Goal: Find specific page/section: Find specific page/section

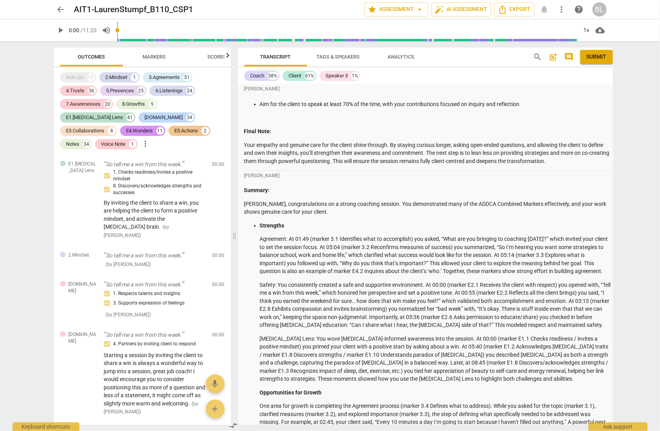
scroll to position [2155, 0]
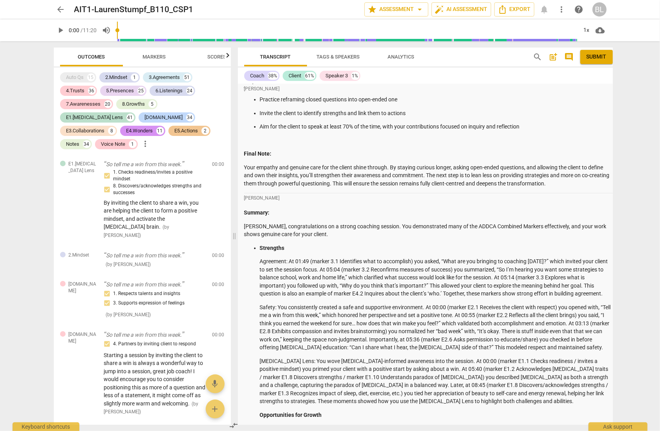
click at [58, 6] on span "arrow_back" at bounding box center [60, 9] width 9 height 9
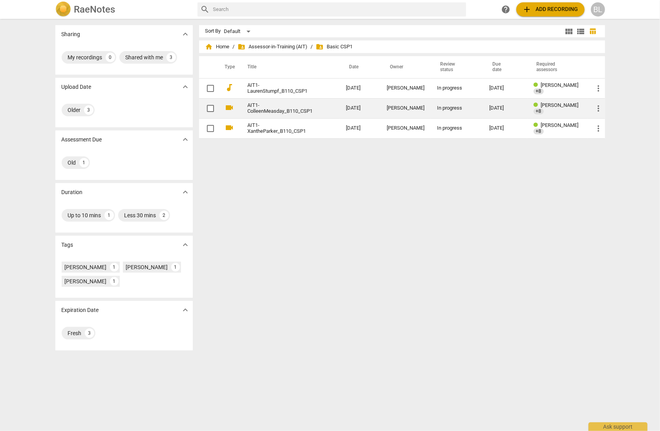
click at [263, 109] on link "AIT1-ColleenMeasday_B110_CSP1" at bounding box center [283, 108] width 70 height 12
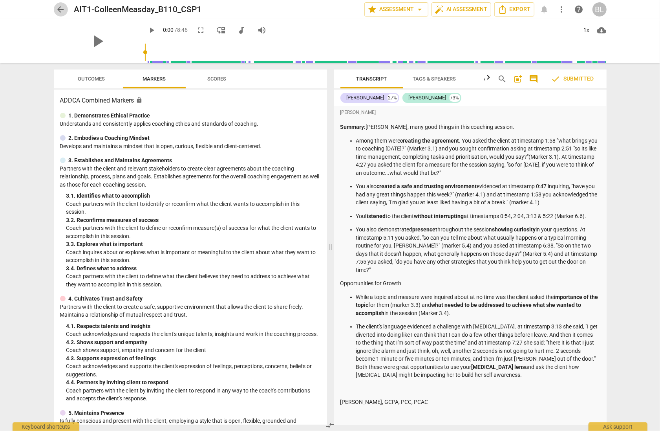
click at [61, 7] on span "arrow_back" at bounding box center [60, 9] width 9 height 9
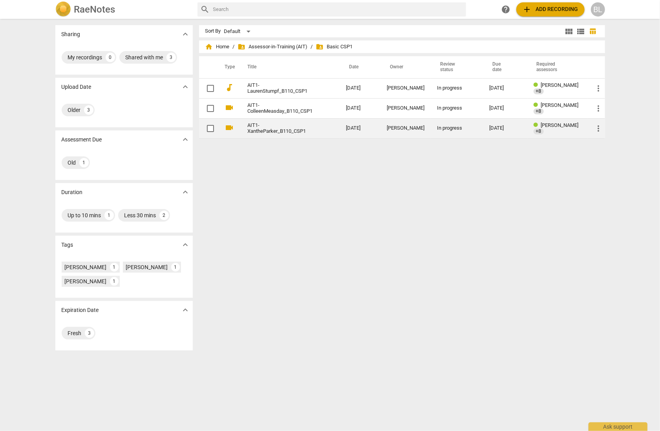
click at [411, 126] on div "[PERSON_NAME]" at bounding box center [406, 128] width 38 height 6
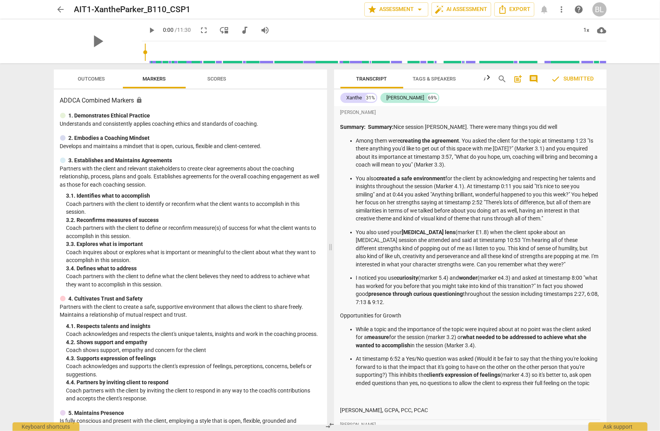
click at [61, 9] on span "arrow_back" at bounding box center [60, 9] width 9 height 9
